Goal: Task Accomplishment & Management: Manage account settings

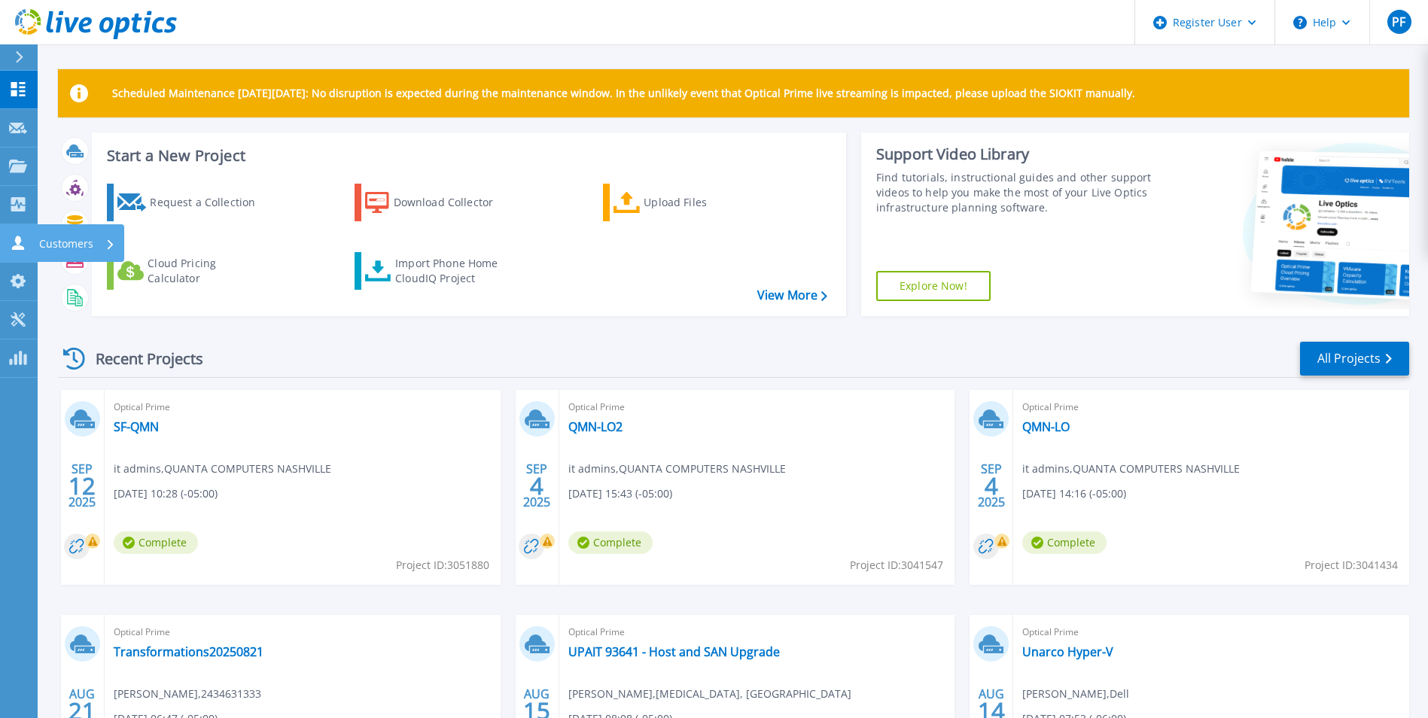
click at [14, 256] on link "Customers Customers" at bounding box center [19, 243] width 38 height 38
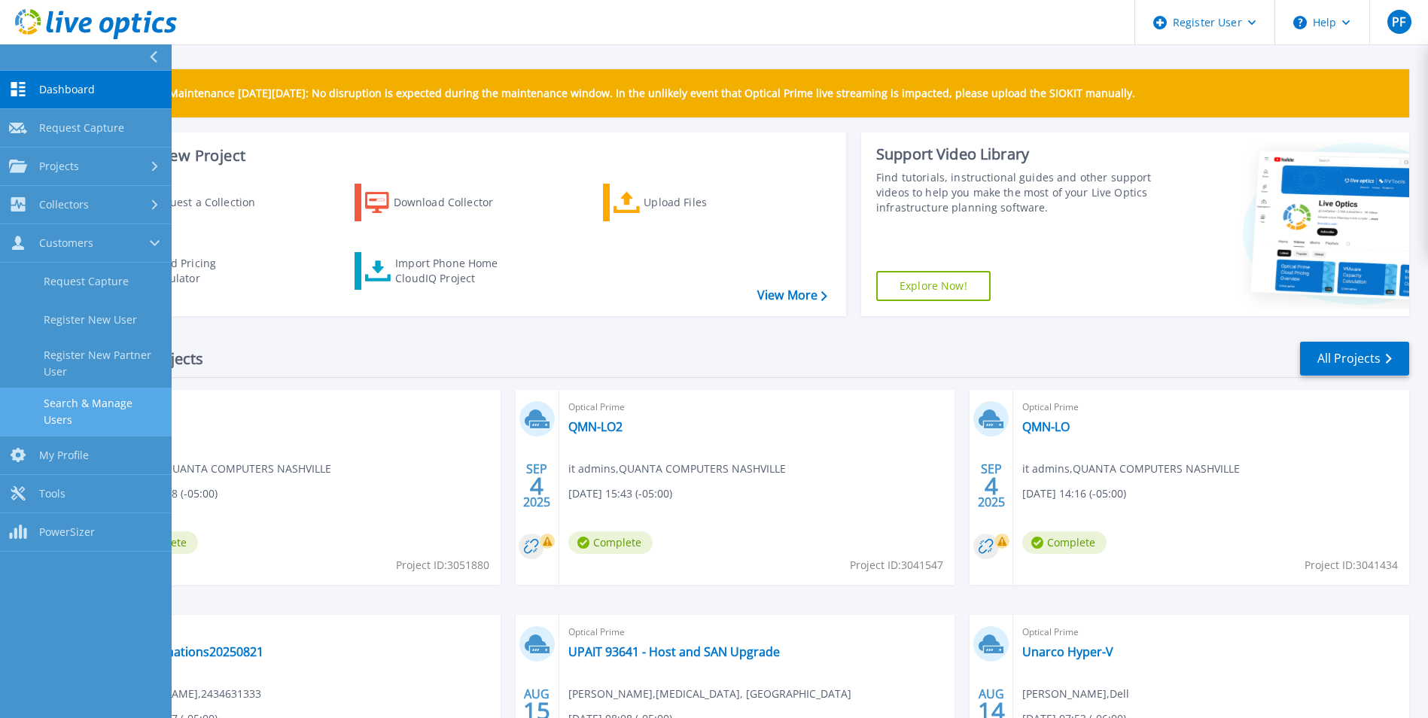
click at [108, 400] on link "Search & Manage Users" at bounding box center [86, 412] width 172 height 48
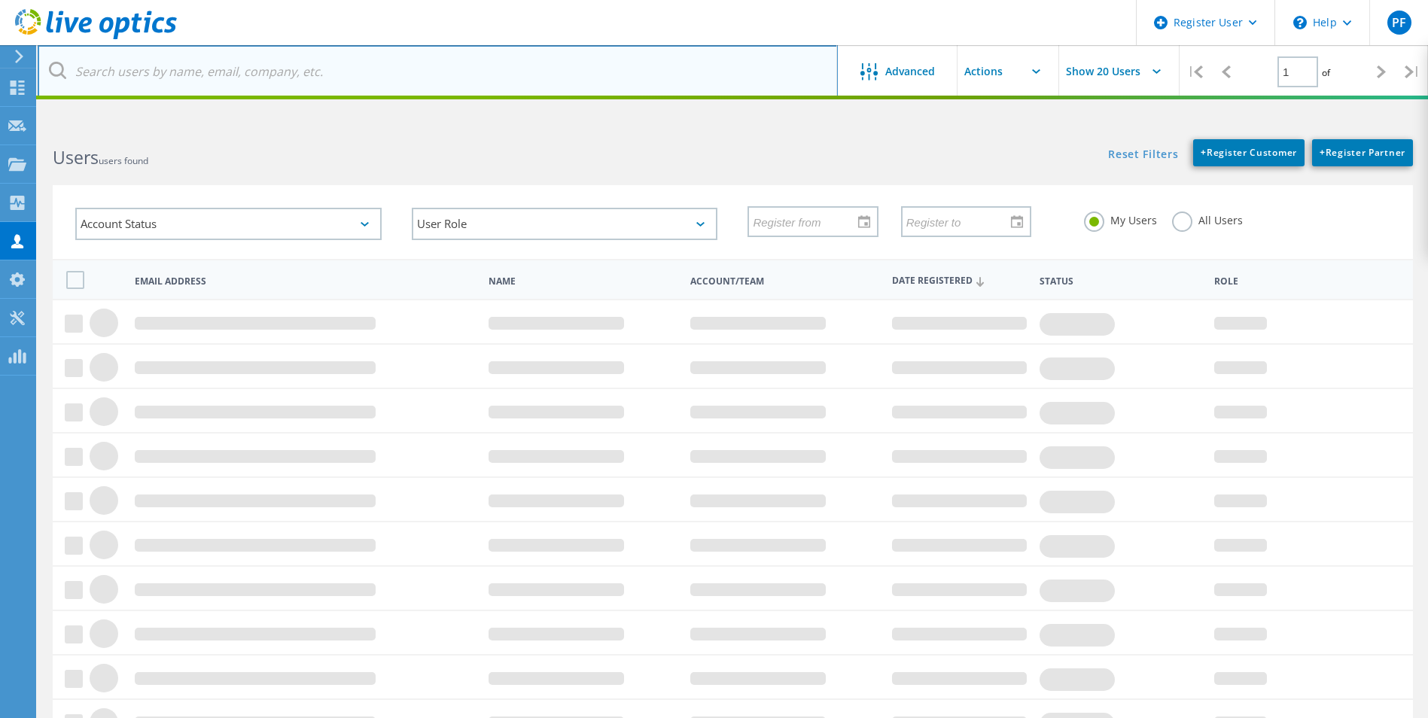
click at [243, 84] on input "text" at bounding box center [438, 71] width 800 height 53
paste input "lowen@fhclouisville.org"
type input "lowen@fhclouisville.org"
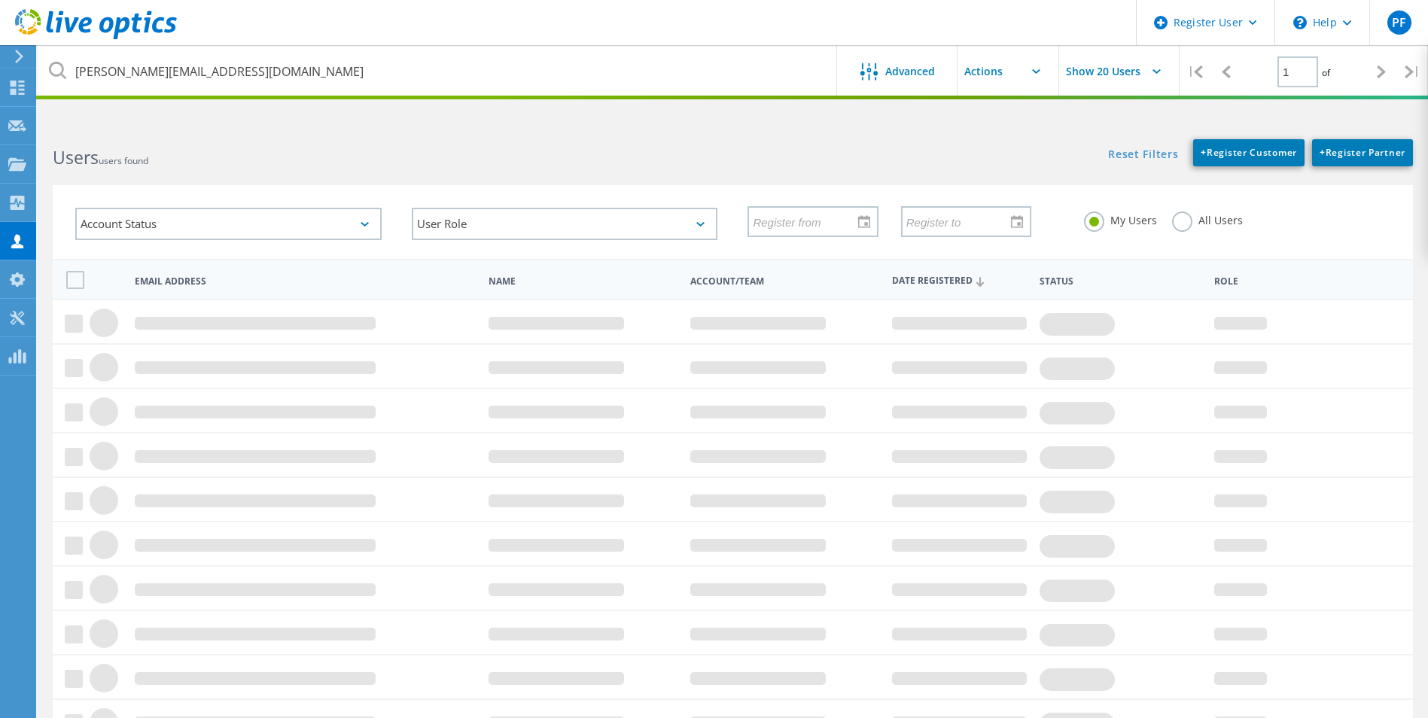
click at [328, 126] on div "Users users found" at bounding box center [385, 144] width 695 height 40
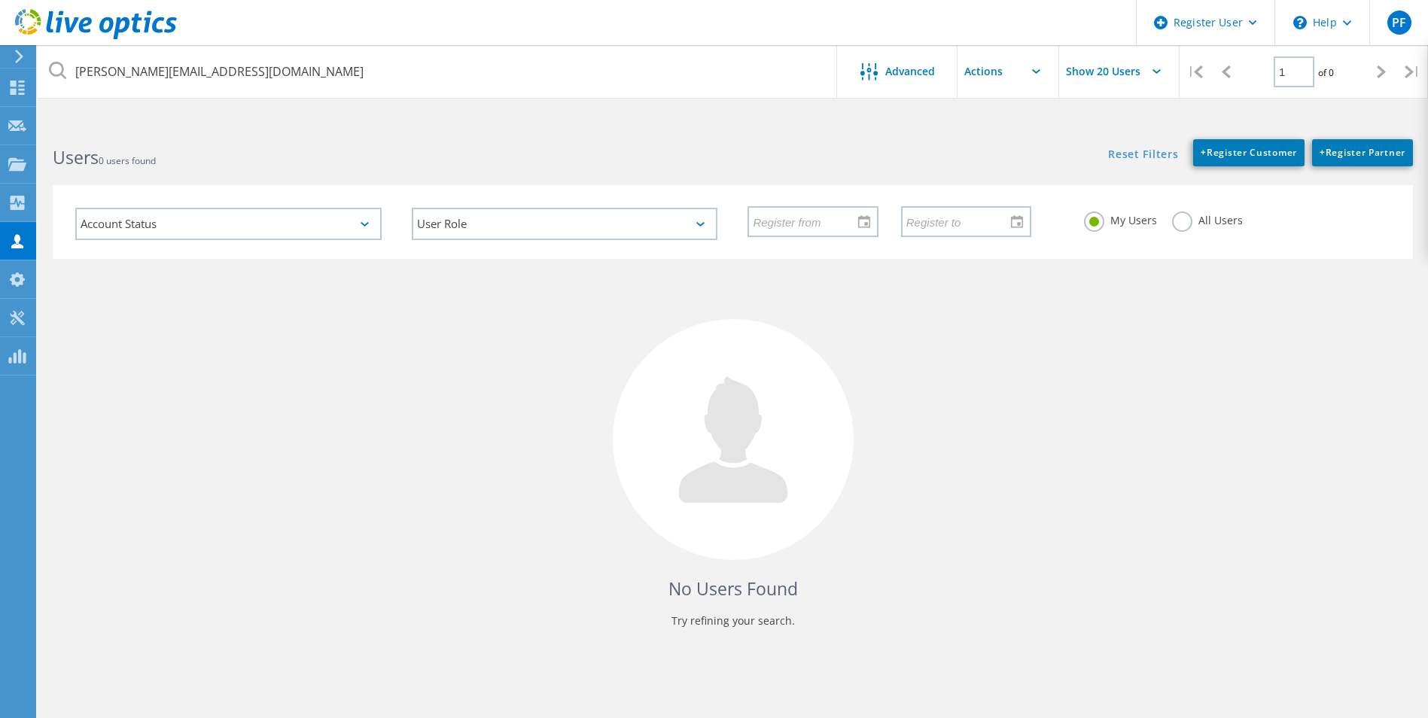
click at [1183, 225] on label "All Users" at bounding box center [1207, 218] width 71 height 14
click at [0, 0] on input "All Users" at bounding box center [0, 0] width 0 height 0
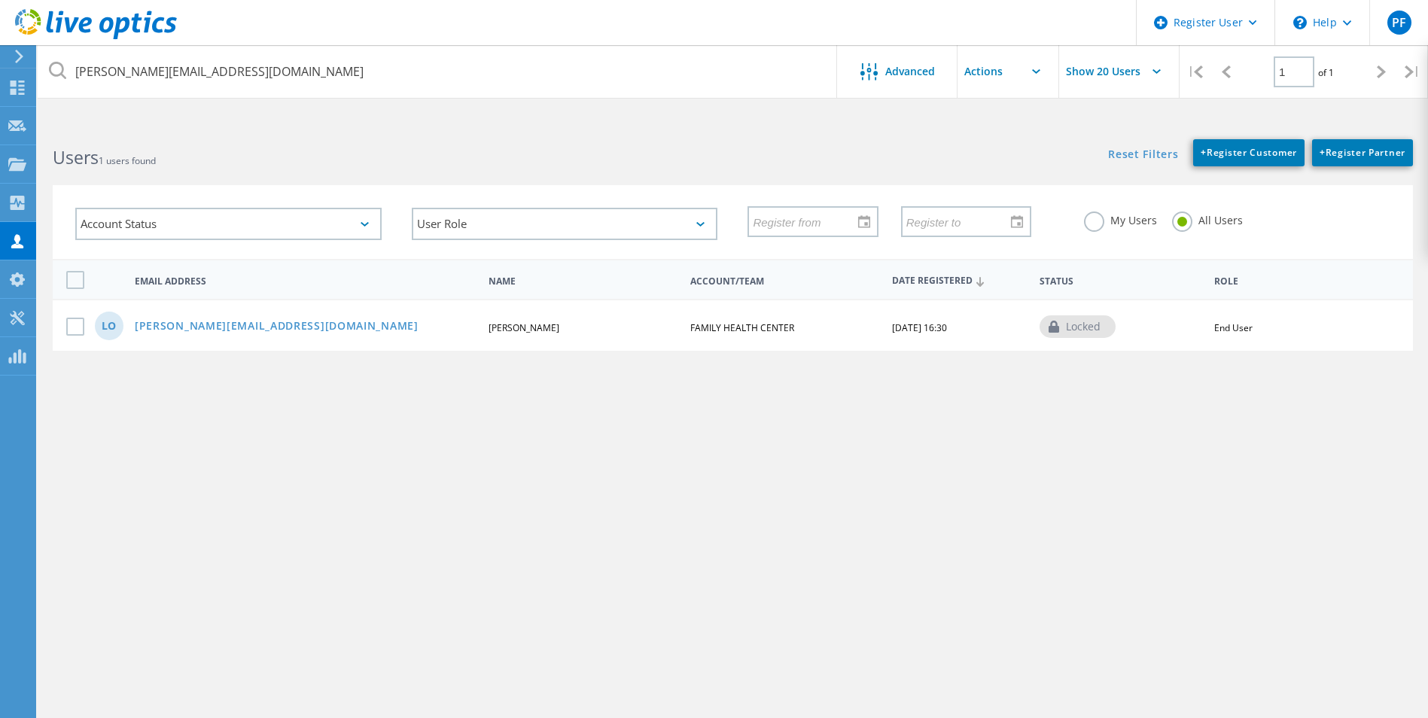
click at [220, 312] on div "LO lowen@fhclouisville.org Larry Owen FAMILY HEALTH CENTER 09/29/2015, 16:30 lo…" at bounding box center [733, 325] width 1360 height 52
click at [221, 315] on div "LO lowen@fhclouisville.org Larry Owen FAMILY HEALTH CENTER 09/29/2015, 16:30 lo…" at bounding box center [733, 325] width 1360 height 52
click at [222, 316] on div "LO lowen@fhclouisville.org Larry Owen FAMILY HEALTH CENTER 09/29/2015, 16:30 lo…" at bounding box center [733, 325] width 1360 height 52
click at [225, 332] on link "lowen@fhclouisville.org" at bounding box center [277, 327] width 284 height 13
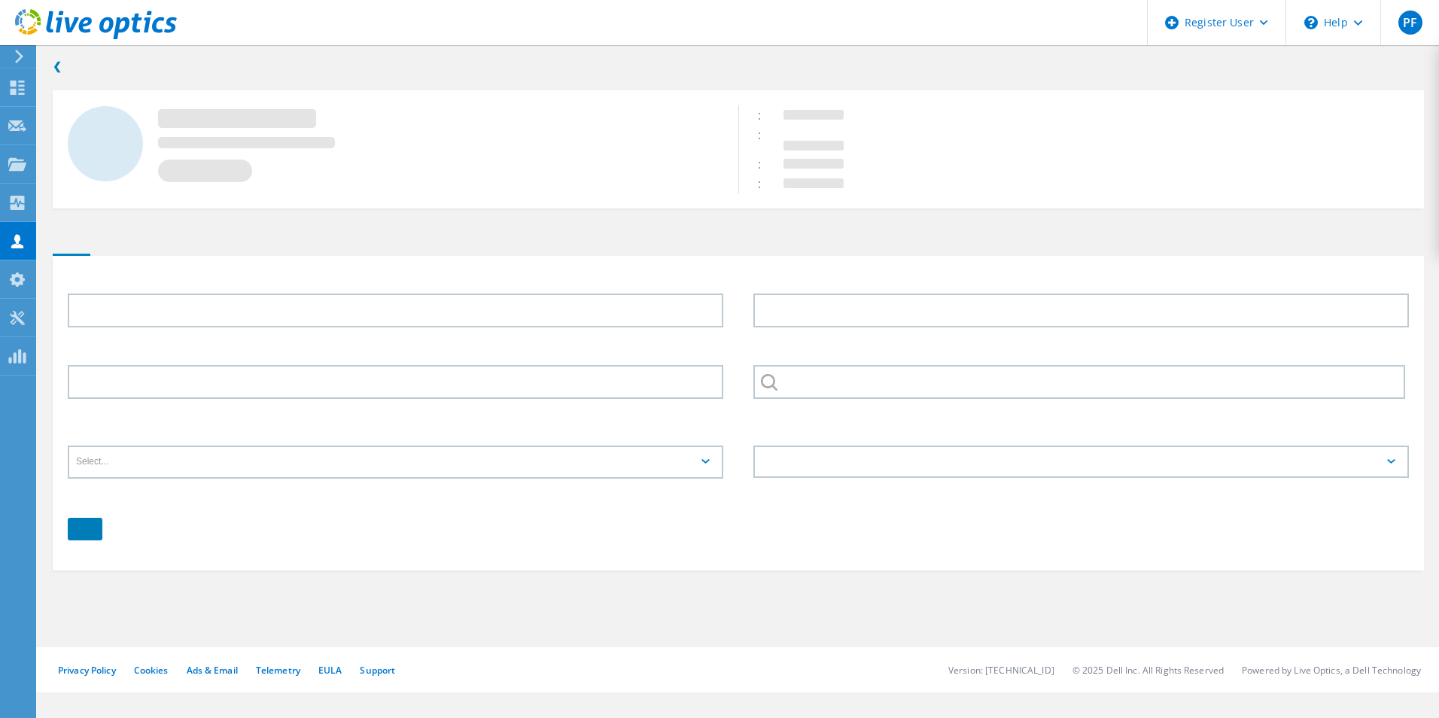
type input "Larry"
type input "Owen"
type input "FAMILY HEALTH CENTER"
type input "English"
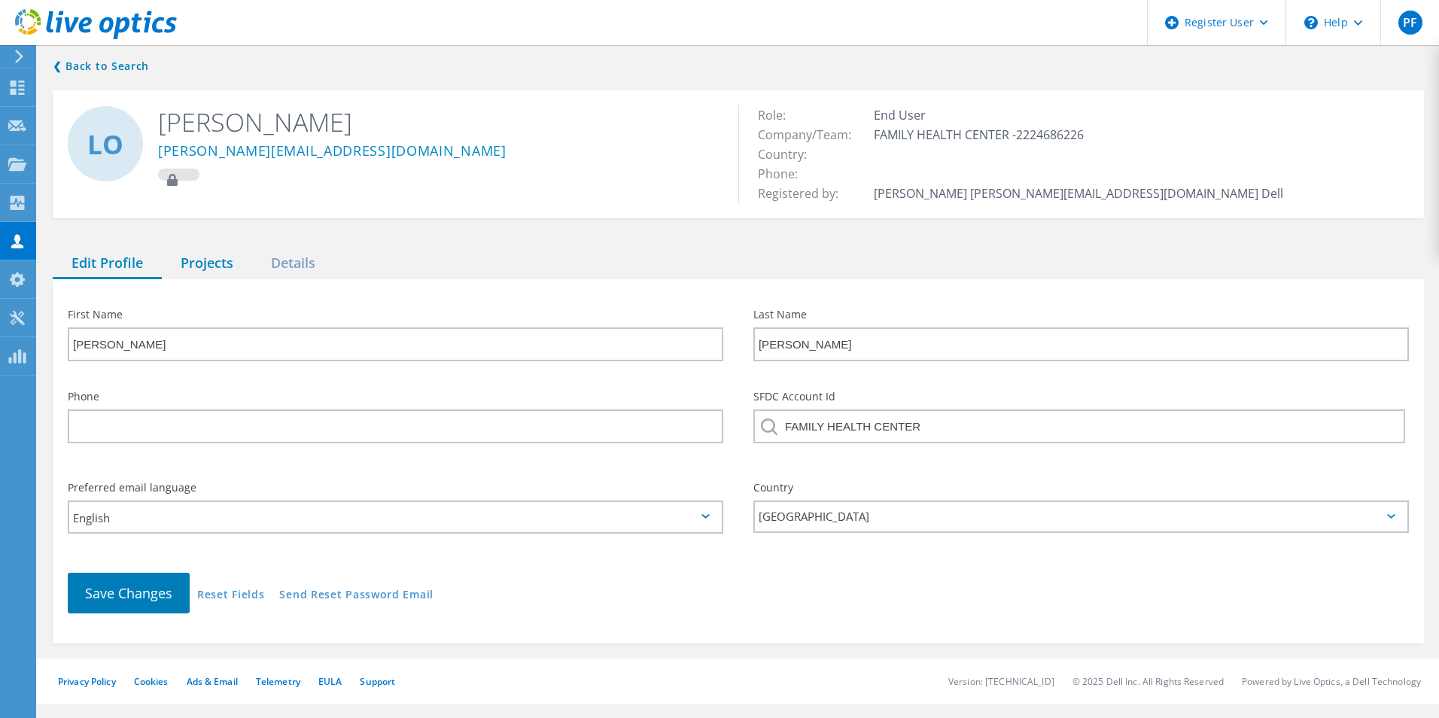
click at [211, 263] on div "Projects" at bounding box center [207, 263] width 90 height 31
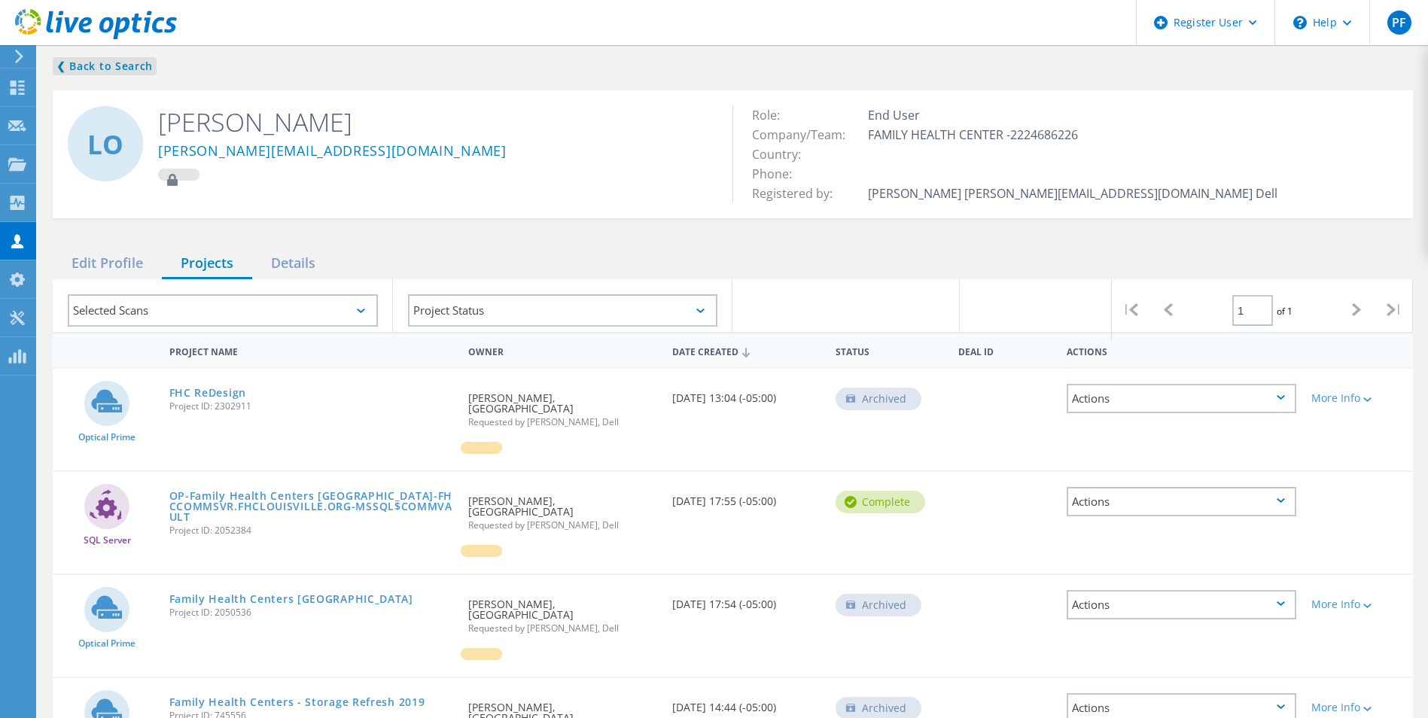
click at [129, 62] on link "❮ Back to Search" at bounding box center [105, 66] width 104 height 18
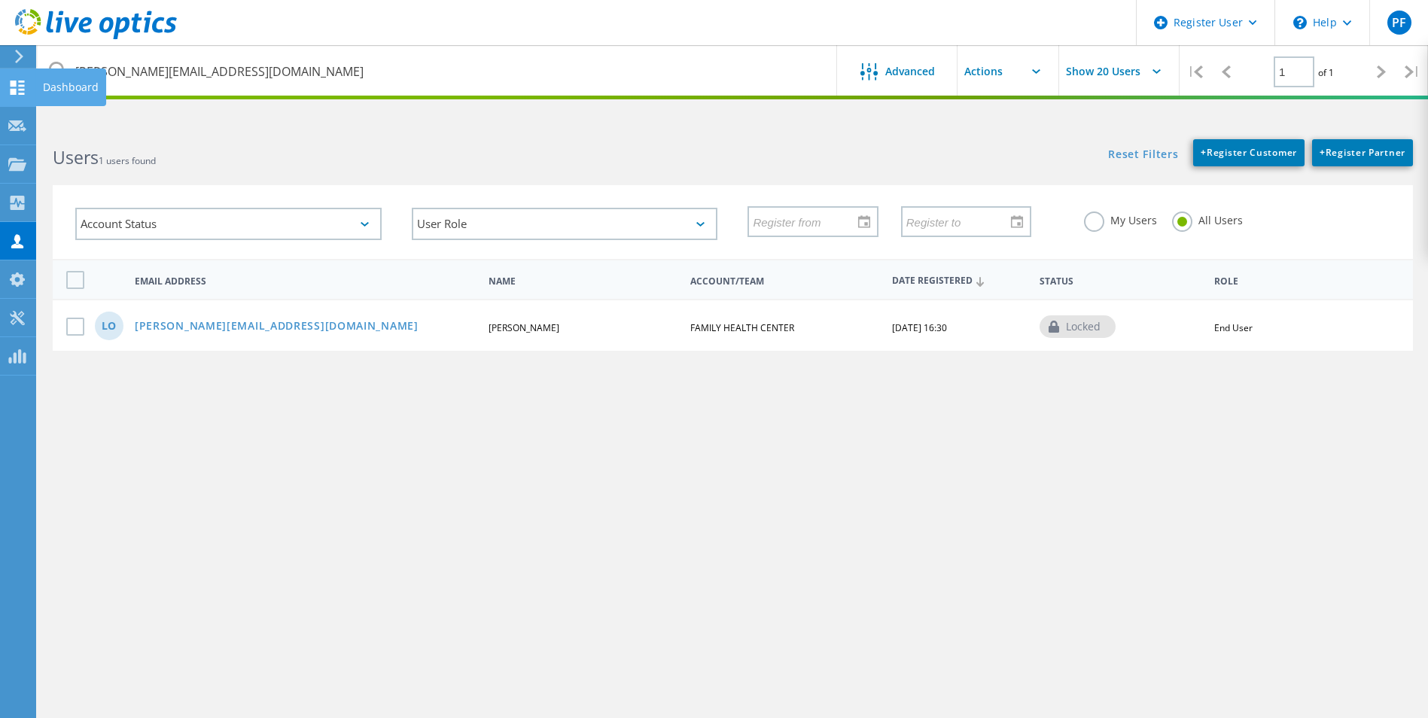
click at [17, 83] on icon at bounding box center [17, 88] width 18 height 14
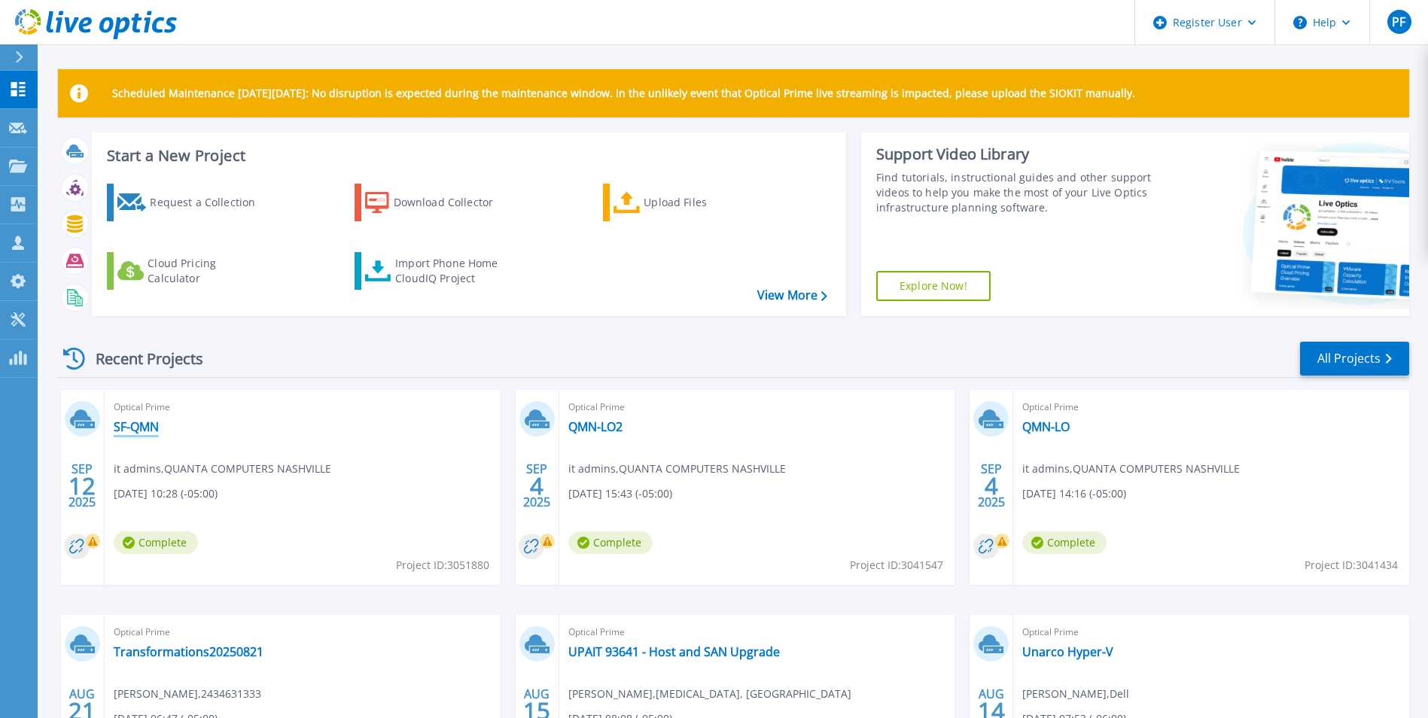
click at [144, 430] on link "SF-QMN" at bounding box center [136, 426] width 45 height 15
